Goal: Task Accomplishment & Management: Complete application form

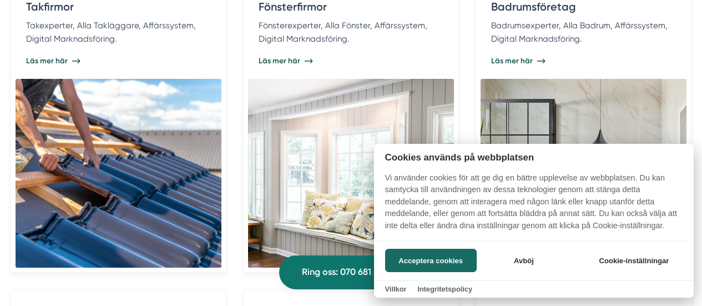
scroll to position [2624, 0]
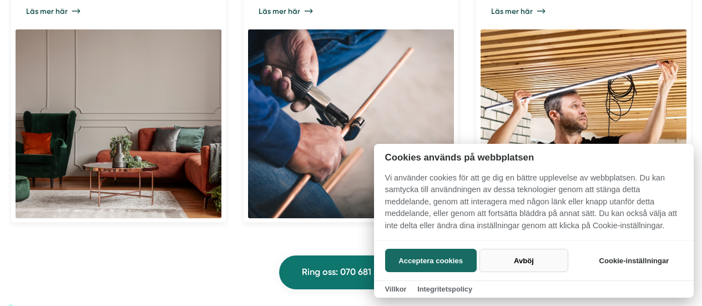
click at [523, 258] on button "Avböj" at bounding box center [524, 260] width 88 height 23
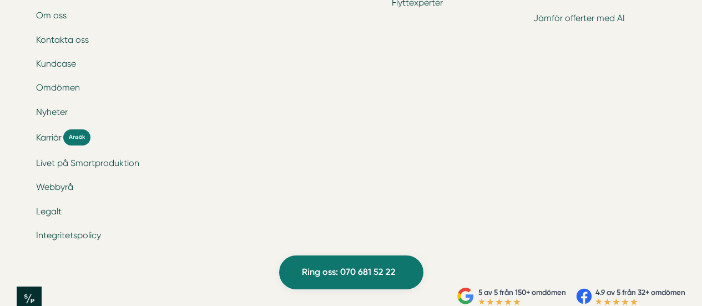
scroll to position [3771, 0]
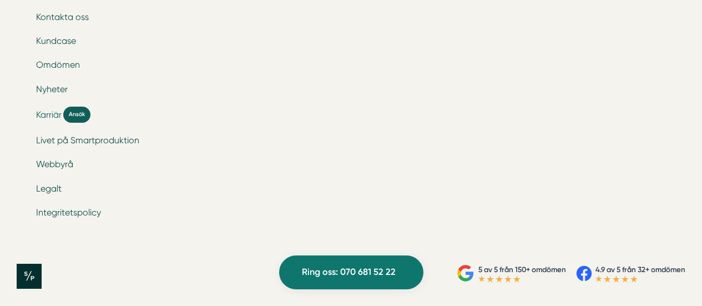
click at [78, 114] on span "Ansök" at bounding box center [76, 115] width 27 height 16
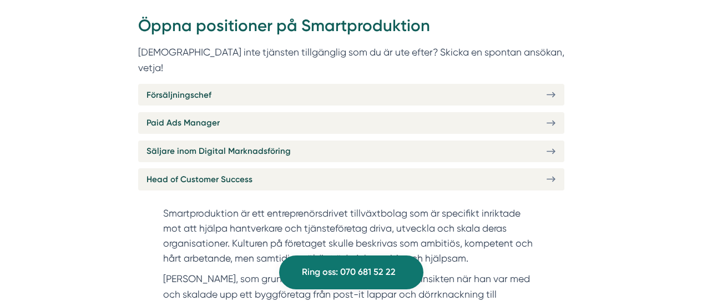
scroll to position [455, 0]
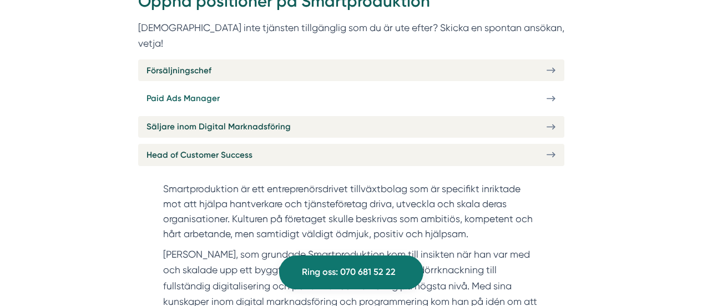
click at [504, 88] on link "Paid Ads Manager" at bounding box center [351, 99] width 426 height 22
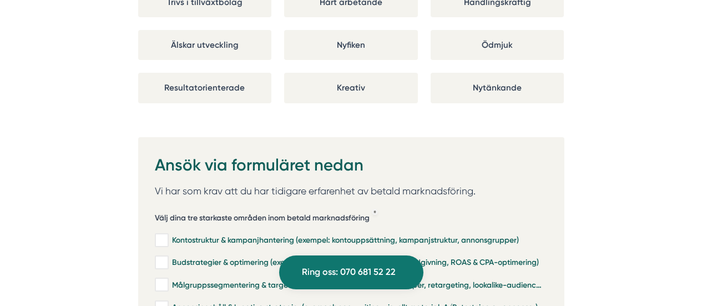
scroll to position [2238, 0]
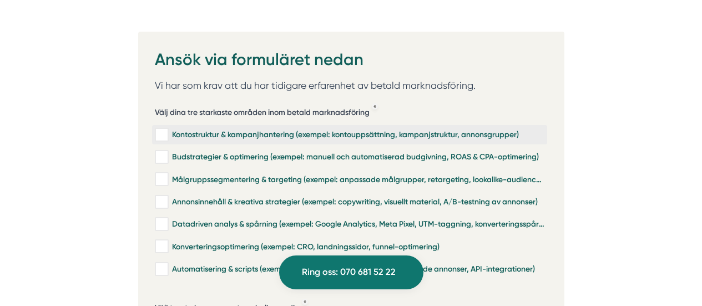
click at [175, 129] on div "Kontostruktur & kampanjhantering (exempel: kontouppsättning, kampanjstruktur, a…" at bounding box center [350, 134] width 390 height 11
click at [168, 129] on input "Kontostruktur & kampanjhantering (exempel: kontouppsättning, kampanjstruktur, a…" at bounding box center [161, 134] width 13 height 11
checkbox input "true"
click at [158, 219] on input "Datadriven analys & spårning (exempel: Google Analytics, Meta Pixel, UTM-taggni…" at bounding box center [161, 224] width 13 height 11
checkbox input "true"
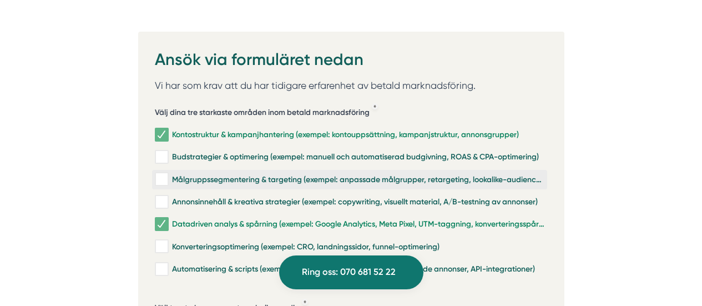
click at [162, 174] on input "Målgruppssegmentering & targeting (exempel: anpassade målgrupper, retargeting, …" at bounding box center [161, 179] width 13 height 11
checkbox input "true"
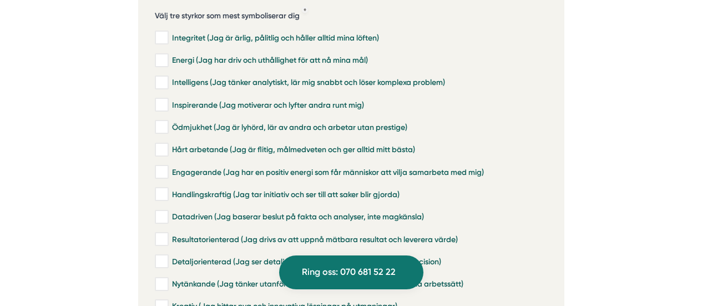
scroll to position [2490, 0]
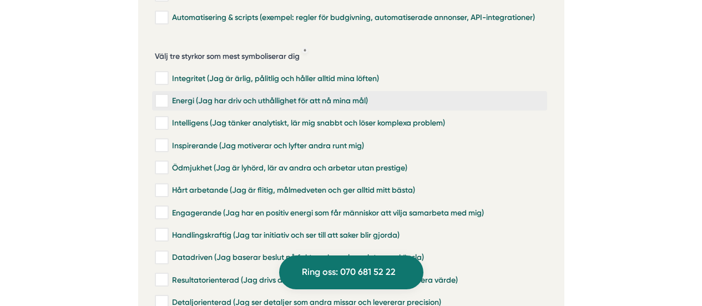
click at [299, 96] on div "Energi (Jag har driv och uthållighet för att nå mina mål)" at bounding box center [350, 101] width 390 height 11
click at [168, 96] on input "Energi (Jag har driv och uthållighet för att nå mina mål)" at bounding box center [161, 101] width 13 height 11
checkbox input "true"
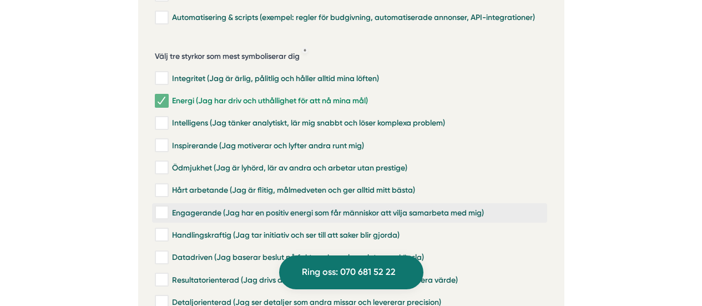
click at [209, 207] on div "Engagerande (Jag har en positiv energi som får människor att vilja samarbeta me…" at bounding box center [350, 212] width 390 height 11
click at [168, 207] on input "Engagerande (Jag har en positiv energi som får människor att vilja samarbeta me…" at bounding box center [161, 212] width 13 height 11
checkbox input "true"
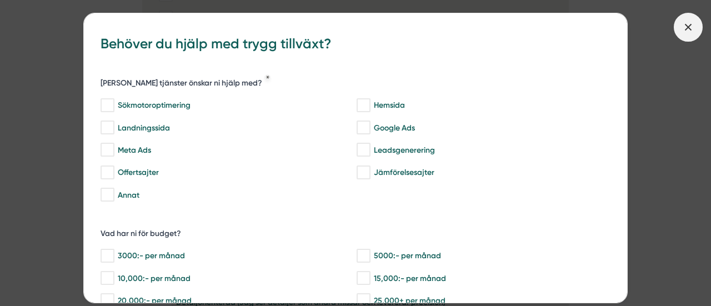
click at [683, 27] on icon at bounding box center [688, 27] width 12 height 12
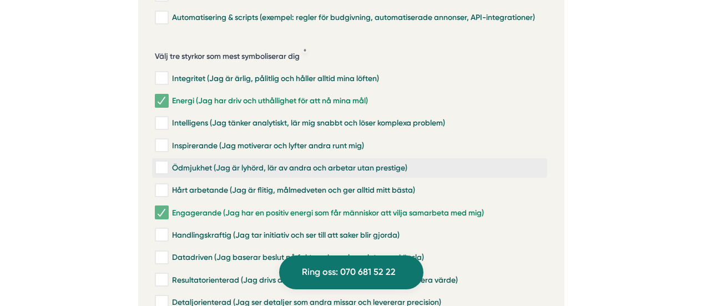
click at [300, 162] on div "Ödmjukhet (Jag är lyhörd, lär av andra och arbetar utan prestige)" at bounding box center [350, 167] width 390 height 11
click at [168, 162] on input "Ödmjukhet (Jag är lyhörd, lär av andra och arbetar utan prestige)" at bounding box center [161, 167] width 13 height 11
checkbox input "true"
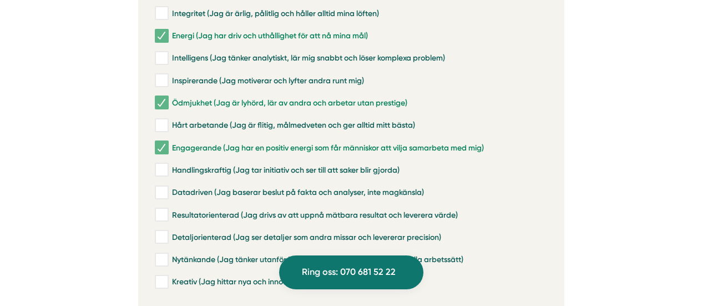
scroll to position [2701, 0]
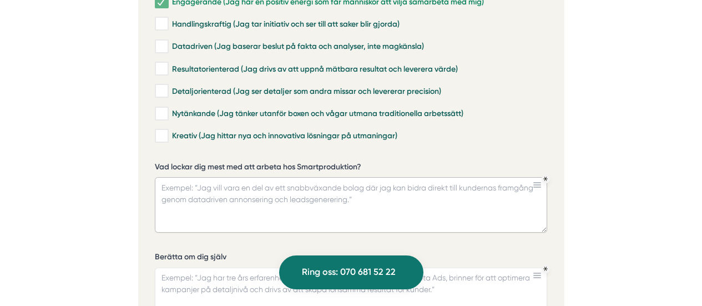
click at [431, 177] on textarea "Vad lockar dig mest med att arbeta hos Smartproduktion?" at bounding box center [351, 205] width 393 height 56
click at [347, 162] on label "Vad lockar dig mest med att arbeta hos Smartproduktion?" at bounding box center [351, 169] width 393 height 14
click at [347, 177] on textarea "Vad lockar dig mest med att arbeta hos Smartproduktion?" at bounding box center [351, 205] width 393 height 56
click at [347, 162] on label "Vad lockar dig mest med att arbeta hos Smartproduktion?" at bounding box center [351, 169] width 393 height 14
click at [347, 177] on textarea "Vad lockar dig mest med att arbeta hos Smartproduktion?" at bounding box center [351, 205] width 393 height 56
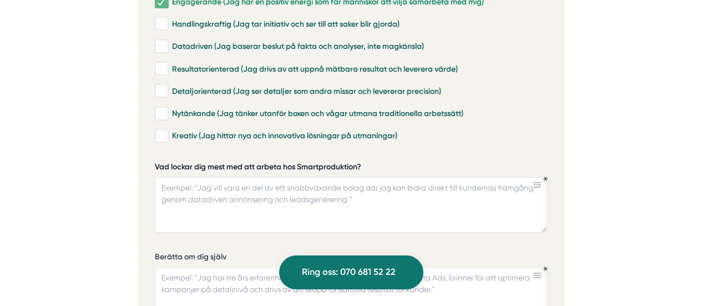
click at [347, 162] on label "Vad lockar dig mest med att arbeta hos Smartproduktion?" at bounding box center [351, 169] width 393 height 14
click at [347, 177] on textarea "Vad lockar dig mest med att arbeta hos Smartproduktion?" at bounding box center [351, 205] width 393 height 56
click at [442, 184] on textarea "Vad lockar dig mest med att arbeta hos Smartproduktion?" at bounding box center [351, 205] width 393 height 56
click at [248, 179] on textarea "Vad lockar dig mest med att arbeta hos Smartproduktion?" at bounding box center [351, 205] width 393 height 56
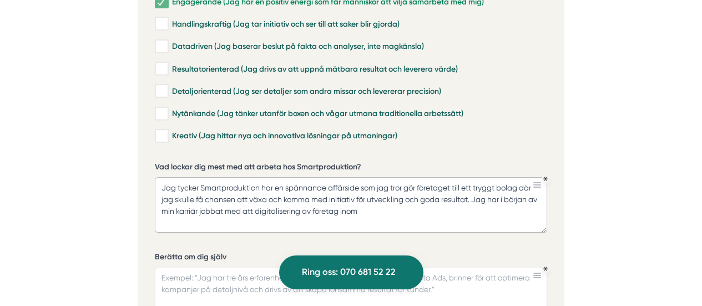
paste textarea "bygg- och tjänsteföretag"
click at [370, 193] on textarea "Jag tycker Smartproduktion har en spännande affärside som jag tror gör företage…" at bounding box center [351, 205] width 393 height 56
click at [508, 200] on textarea "Jag tycker Smartproduktion har en spännande affärside som jag tror gör företage…" at bounding box center [351, 205] width 393 height 56
click at [239, 189] on textarea "Jag tycker Smartproduktion har en spännande affärside som jag tror gör företage…" at bounding box center [351, 205] width 393 height 56
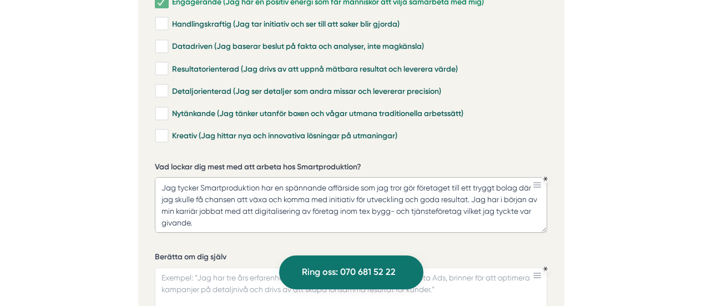
click at [239, 189] on textarea "Jag tycker Smartproduktion har en spännande affärside som jag tror gör företage…" at bounding box center [351, 205] width 393 height 56
click at [252, 210] on textarea "Jag tycker Smartproduktion har en spännande affärside som jag tror gör företage…" at bounding box center [351, 205] width 393 height 56
click at [300, 184] on textarea "Jag tycker Smartproduktion har en spännande affärside som jag tror gör företage…" at bounding box center [351, 205] width 393 height 56
click at [345, 201] on textarea "Jag tycker Smartproduktion har en spännande affärside som jag tror gör företage…" at bounding box center [351, 205] width 393 height 56
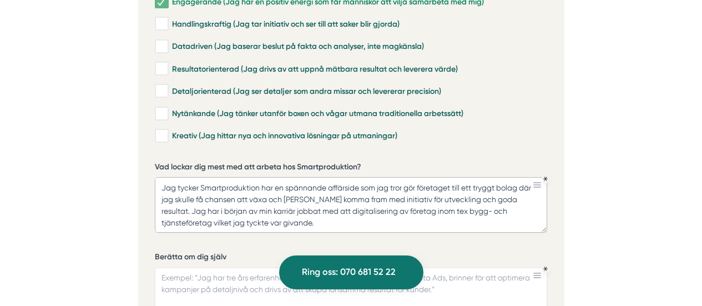
click at [335, 210] on textarea "Jag tycker Smartproduktion har en spännande affärside som jag tror gör företage…" at bounding box center [351, 205] width 393 height 56
click at [469, 215] on textarea "Jag tycker Smartproduktion har en spännande affärside som jag tror gör företage…" at bounding box center [351, 205] width 393 height 56
paste textarea "begränsad tillgång till facklitteratur och en budget för kompetensutveckling."
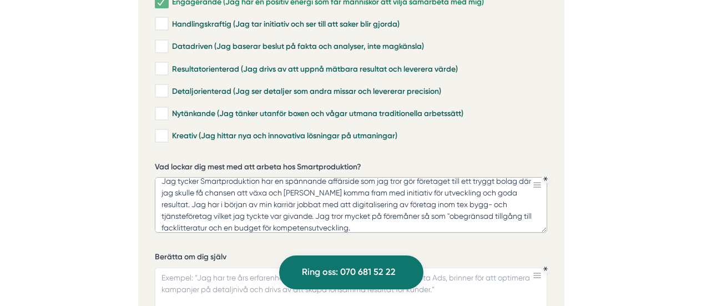
click at [459, 203] on textarea "Jag tycker Smartproduktion har en spännande affärside som jag tror gör företage…" at bounding box center [351, 205] width 393 height 56
type textarea "Jag tycker Smartproduktion har en spännande affärside som jag tror gör företage…"
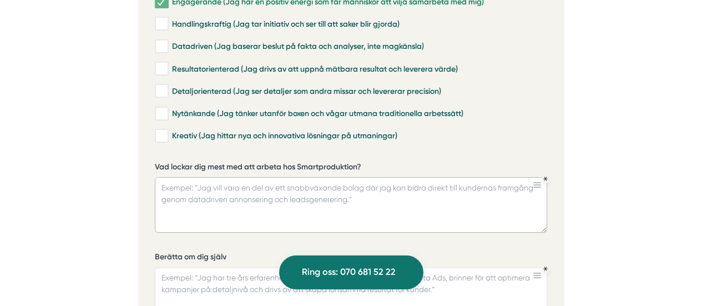
scroll to position [0, 0]
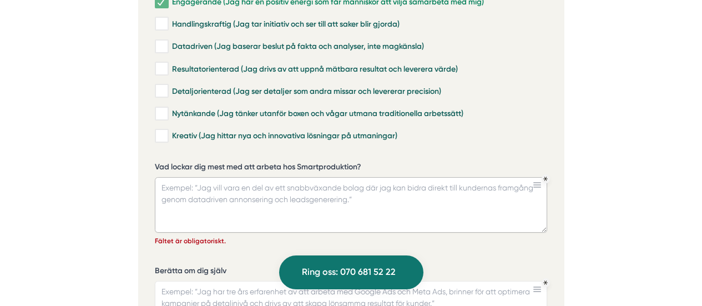
paste textarea "Smartproduktions affärsidé är verkligen spännande och jag tror att det är en tr…"
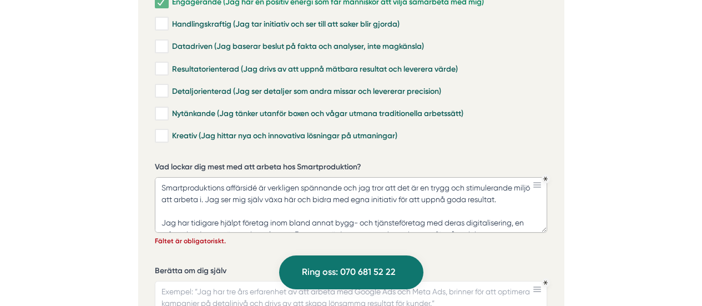
scroll to position [31, 0]
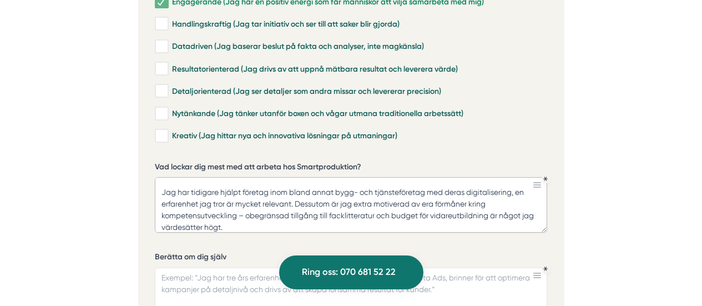
click at [164, 177] on textarea "Smartproduktions affärsidé är verkligen spännande och jag tror att det är en tr…" at bounding box center [351, 205] width 393 height 56
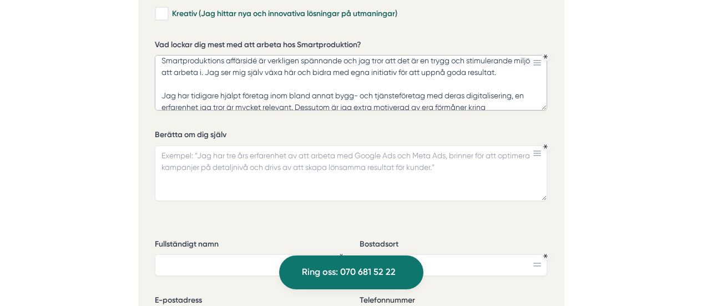
scroll to position [2824, 0]
type textarea "Smartproduktions affärsidé är verkligen spännande och jag tror att det är en tr…"
click at [288, 155] on textarea "Berätta om dig själv" at bounding box center [351, 173] width 393 height 56
click at [228, 147] on textarea "Berätta om dig själv" at bounding box center [351, 173] width 393 height 56
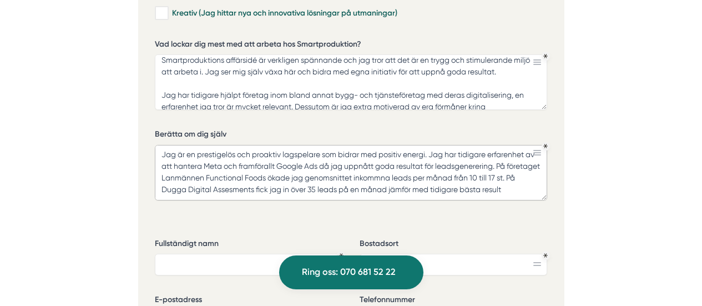
scroll to position [7, 0]
type textarea "Jag är en prestigelös och proaktiv lagspelare som bidrar med positiv energi. Ja…"
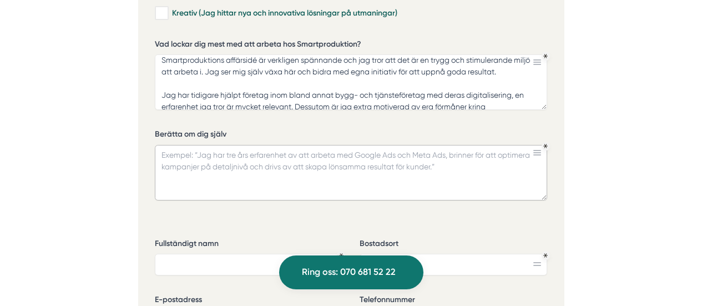
scroll to position [0, 0]
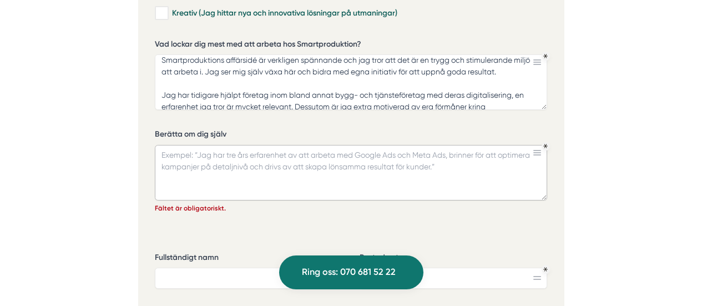
paste textarea "Här är ett förbättrat svar som sammanfattar och stärker dina tidigare punkter, …"
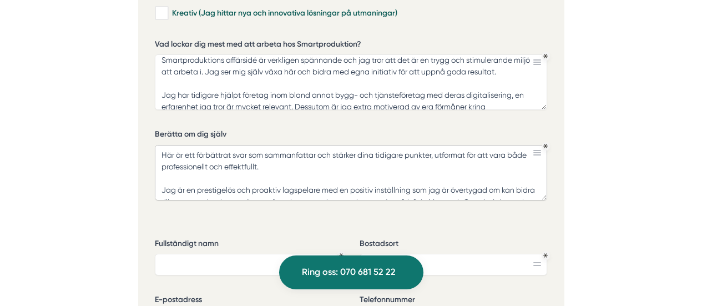
drag, startPoint x: 163, startPoint y: 170, endPoint x: 126, endPoint y: 106, distance: 74.4
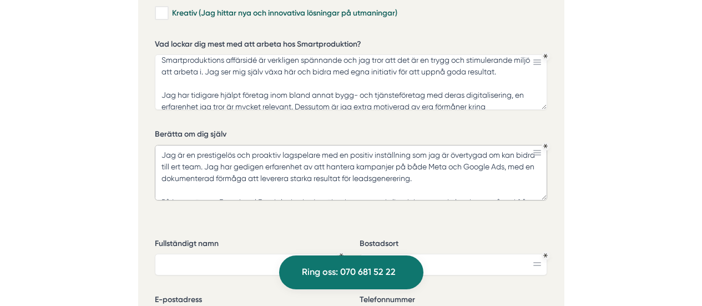
type textarea "Jag är en prestigelös och proaktiv lagspelare med en positiv inställning som ja…"
click at [170, 54] on textarea "Smartproduktions affärsidé är verkligen spännande och jag tror att det är en tr…" at bounding box center [351, 82] width 393 height 56
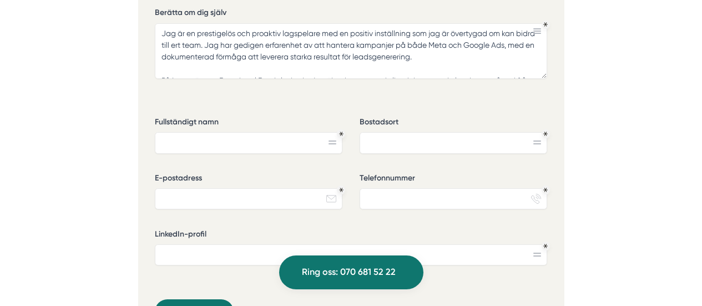
scroll to position [2986, 0]
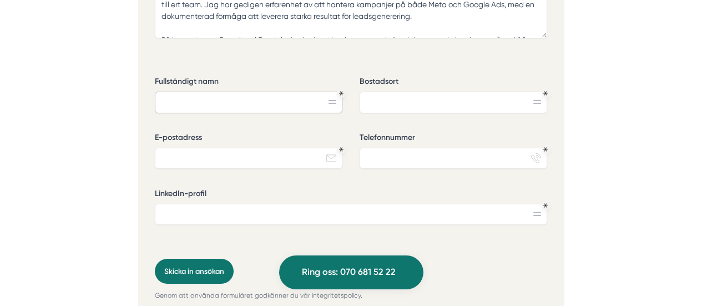
click at [280, 92] on input "Fullständigt namn" at bounding box center [249, 102] width 188 height 21
type input "Carl-Adam Törnkvist"
type input "Stockholm"
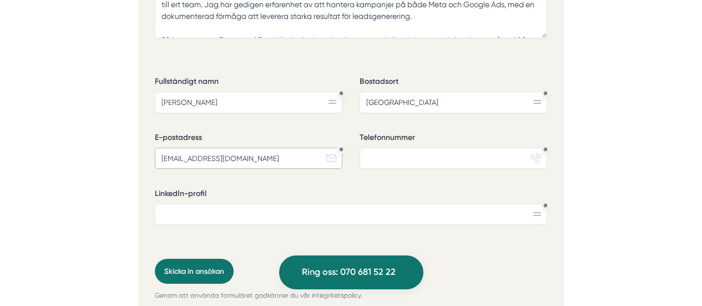
type input "catornkvist1991@gmail.com"
type input "0760790182"
click at [214, 204] on input "LinkedIn-profil" at bounding box center [351, 214] width 393 height 21
paste input "https://www.linkedin.com/in/carladamtornkvist1337/"
click at [162, 204] on input "https://www.linkedin.com/in/carladamtornkvist1337/" at bounding box center [351, 214] width 393 height 21
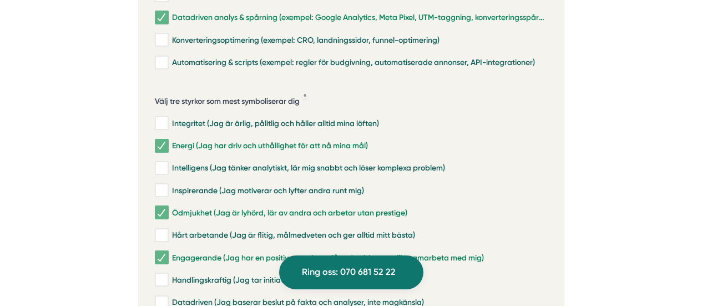
scroll to position [2429, 0]
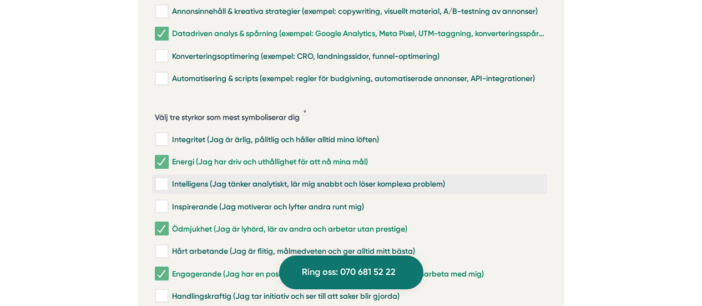
type input "https://www.linkedin.com/in/carladamtornkvist1337/"
click at [406, 179] on div "Intelligens (Jag tänker analytiskt, lär mig snabbt och löser komplexa problem)" at bounding box center [350, 184] width 390 height 11
click at [168, 179] on input "Intelligens (Jag tänker analytiskt, lär mig snabbt och löser komplexa problem)" at bounding box center [161, 184] width 13 height 11
checkbox input "true"
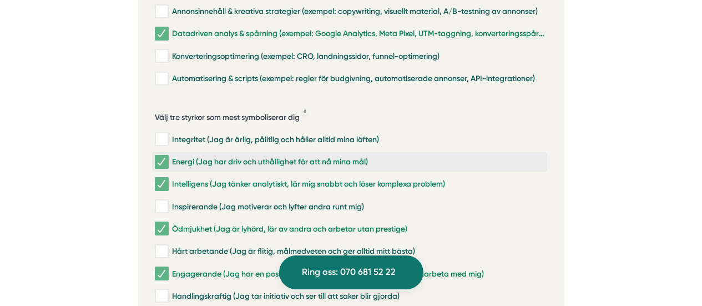
click at [369, 157] on div "Energi (Jag har driv och uthållighet för att nå mina mål)" at bounding box center [350, 162] width 390 height 11
click at [168, 157] on input "Energi (Jag har driv och uthållighet för att nå mina mål)" at bounding box center [161, 162] width 13 height 11
checkbox input "false"
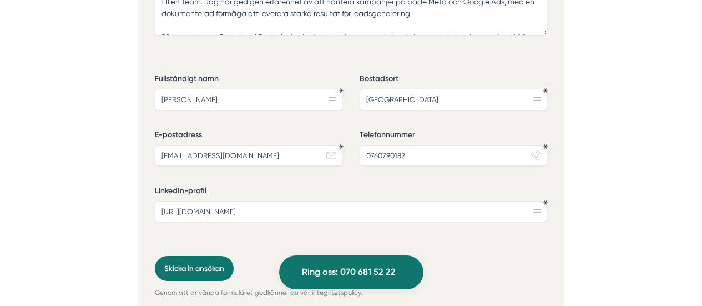
scroll to position [3005, 0]
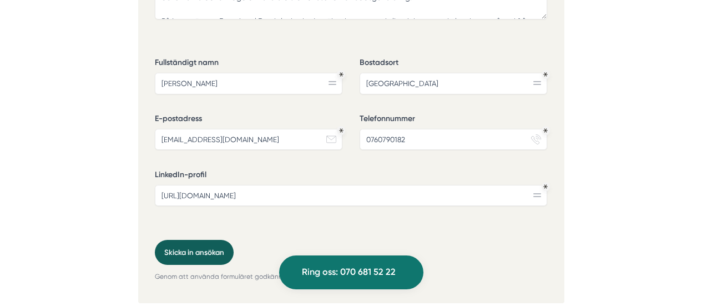
click at [204, 240] on button "Skicka in ansökan" at bounding box center [194, 252] width 79 height 25
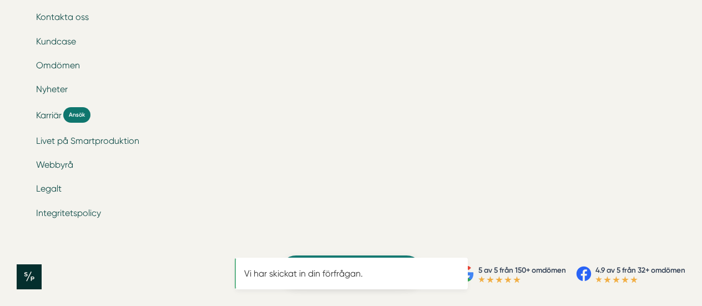
scroll to position [0, 0]
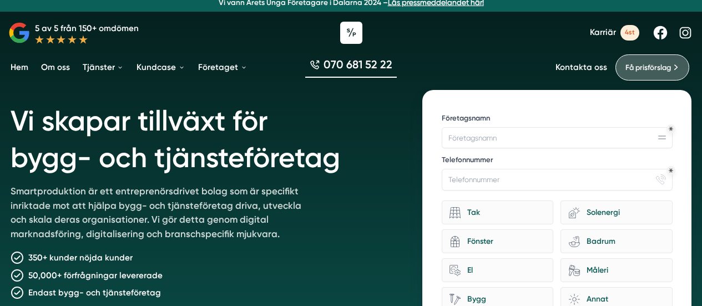
scroll to position [8, 0]
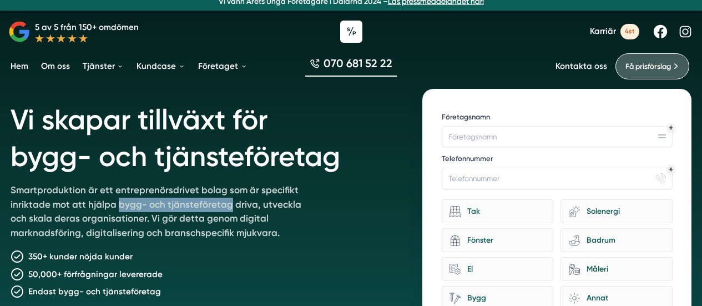
drag, startPoint x: 116, startPoint y: 203, endPoint x: 225, endPoint y: 205, distance: 109.4
click at [225, 205] on p "Smartproduktion är ett entreprenörsdrivet bolag som är specifikt inriktade mot …" at bounding box center [163, 213] width 304 height 61
copy p "bygg- och tjänsteföretag"
